Goal: Find specific page/section: Find specific page/section

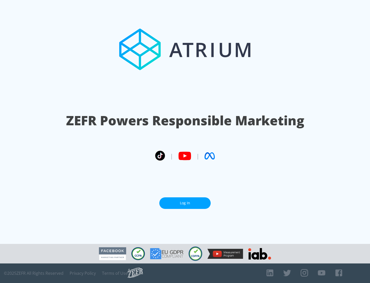
click at [185, 201] on link "Log In" at bounding box center [185, 203] width 51 height 12
